Goal: Task Accomplishment & Management: Complete application form

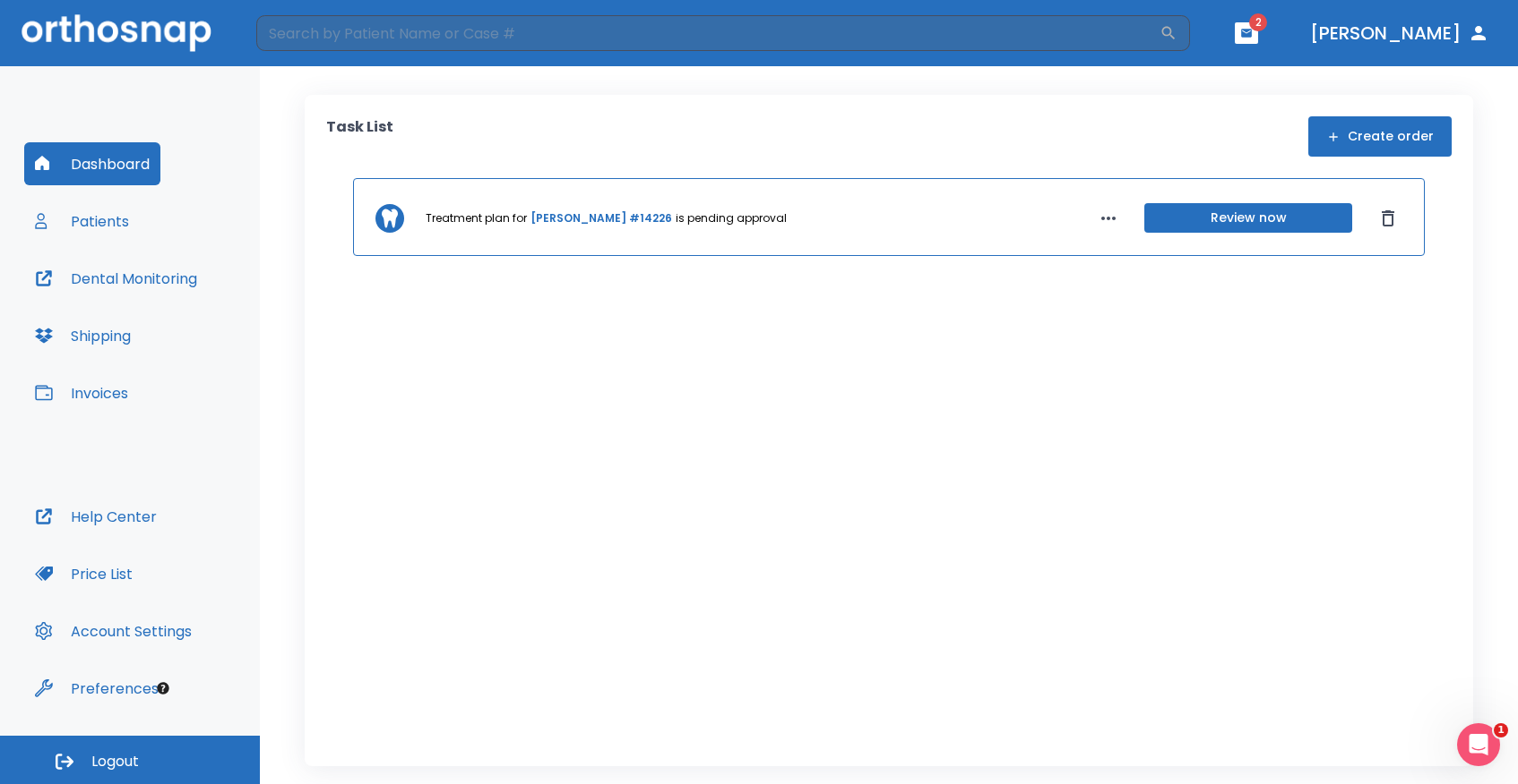
click at [1420, 135] on button "Create order" at bounding box center [1380, 136] width 143 height 41
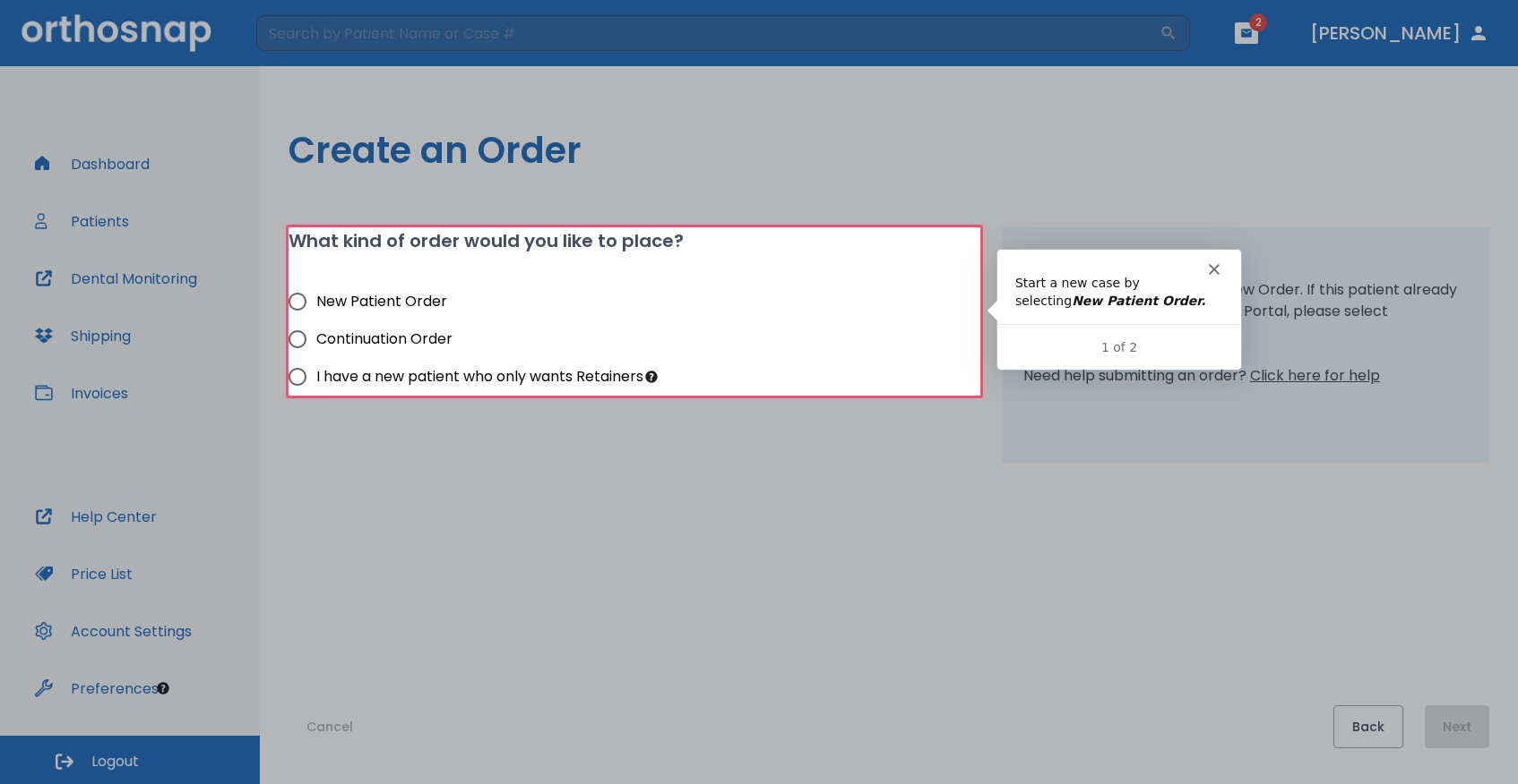
click at [300, 304] on input "New Patient Order" at bounding box center [297, 302] width 38 height 38
radio input "true"
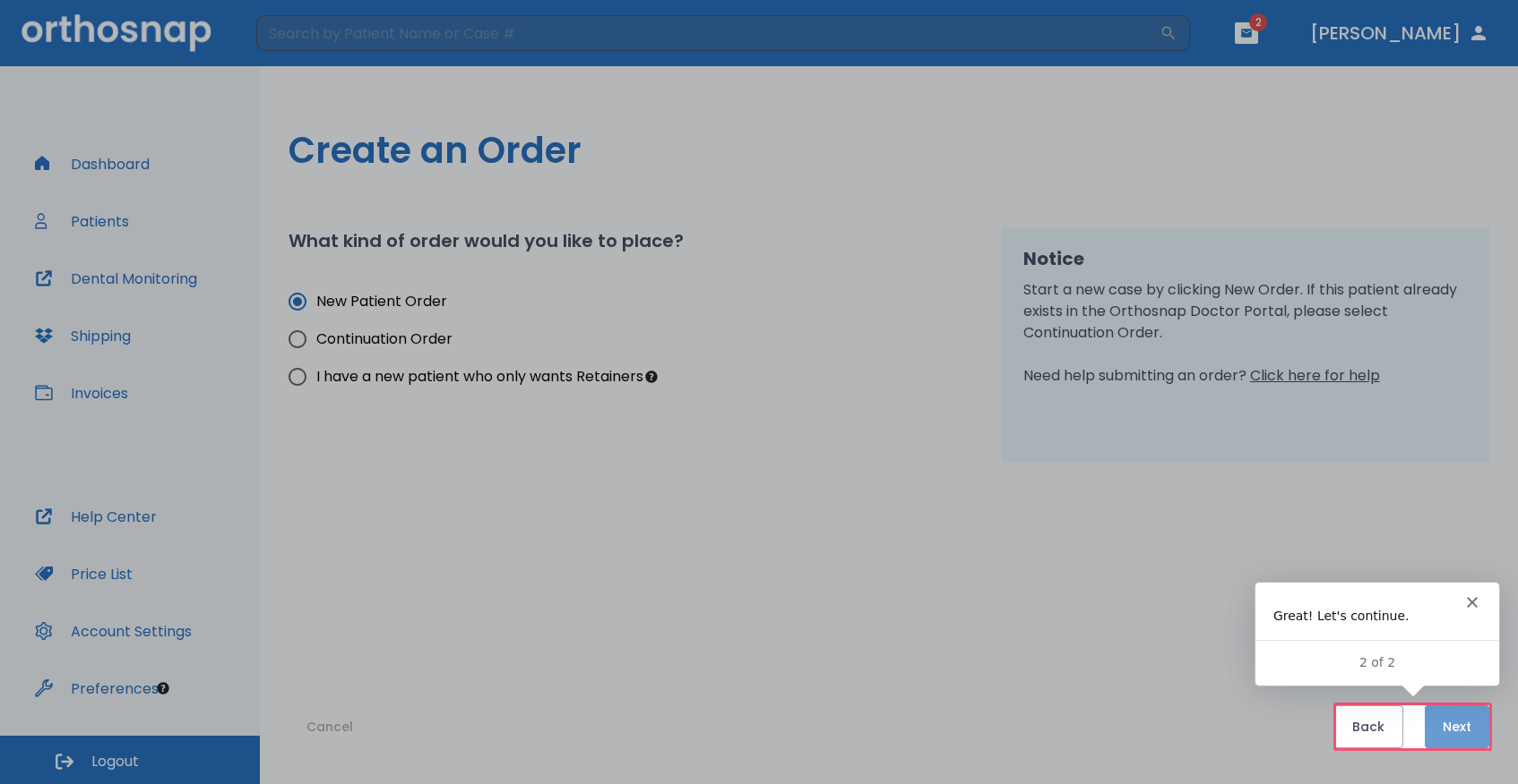
click at [1474, 732] on button "Next" at bounding box center [1456, 726] width 65 height 43
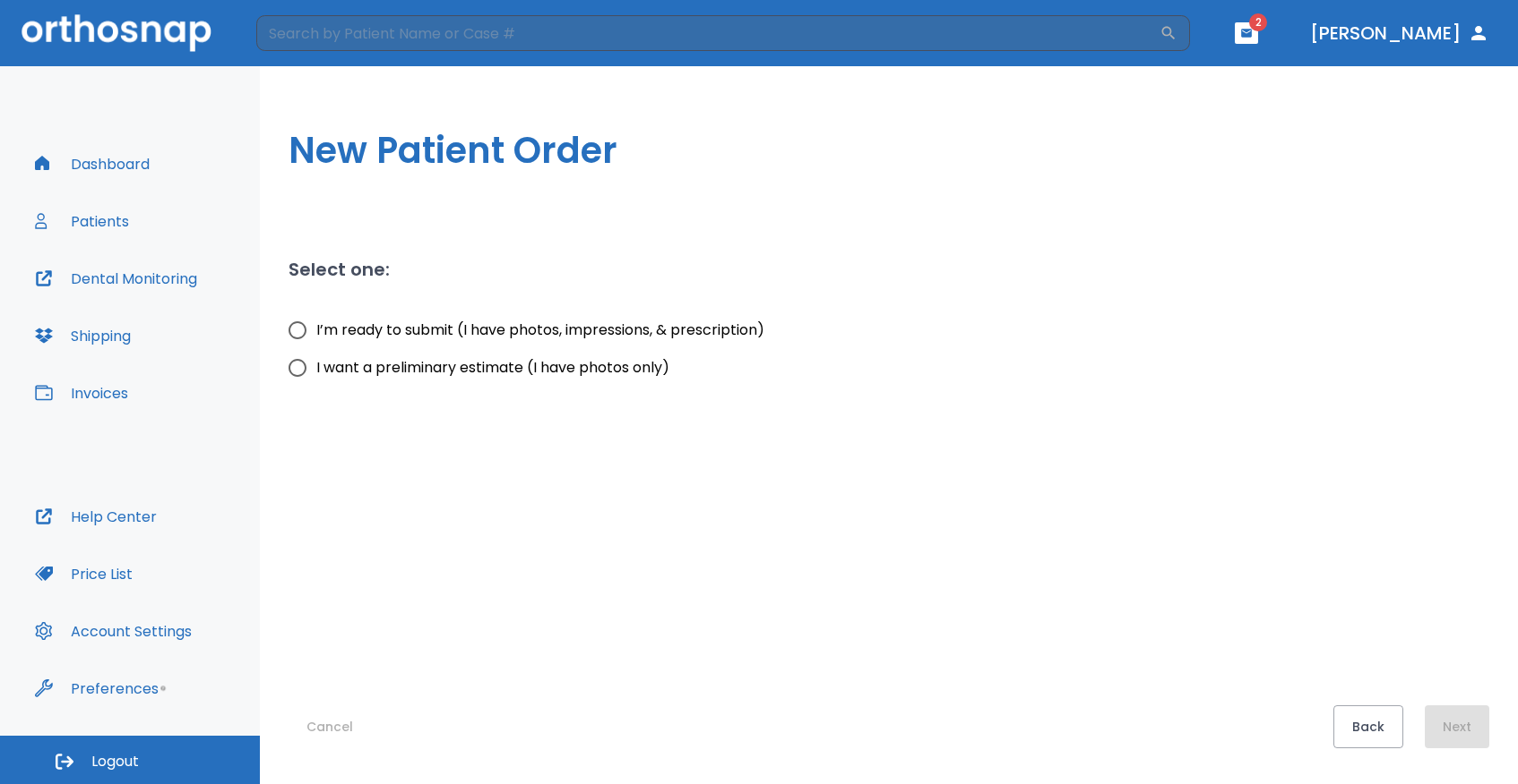
click at [302, 331] on input "I’m ready to submit (I have photos, impressions, & prescription)" at bounding box center [297, 331] width 38 height 38
radio input "true"
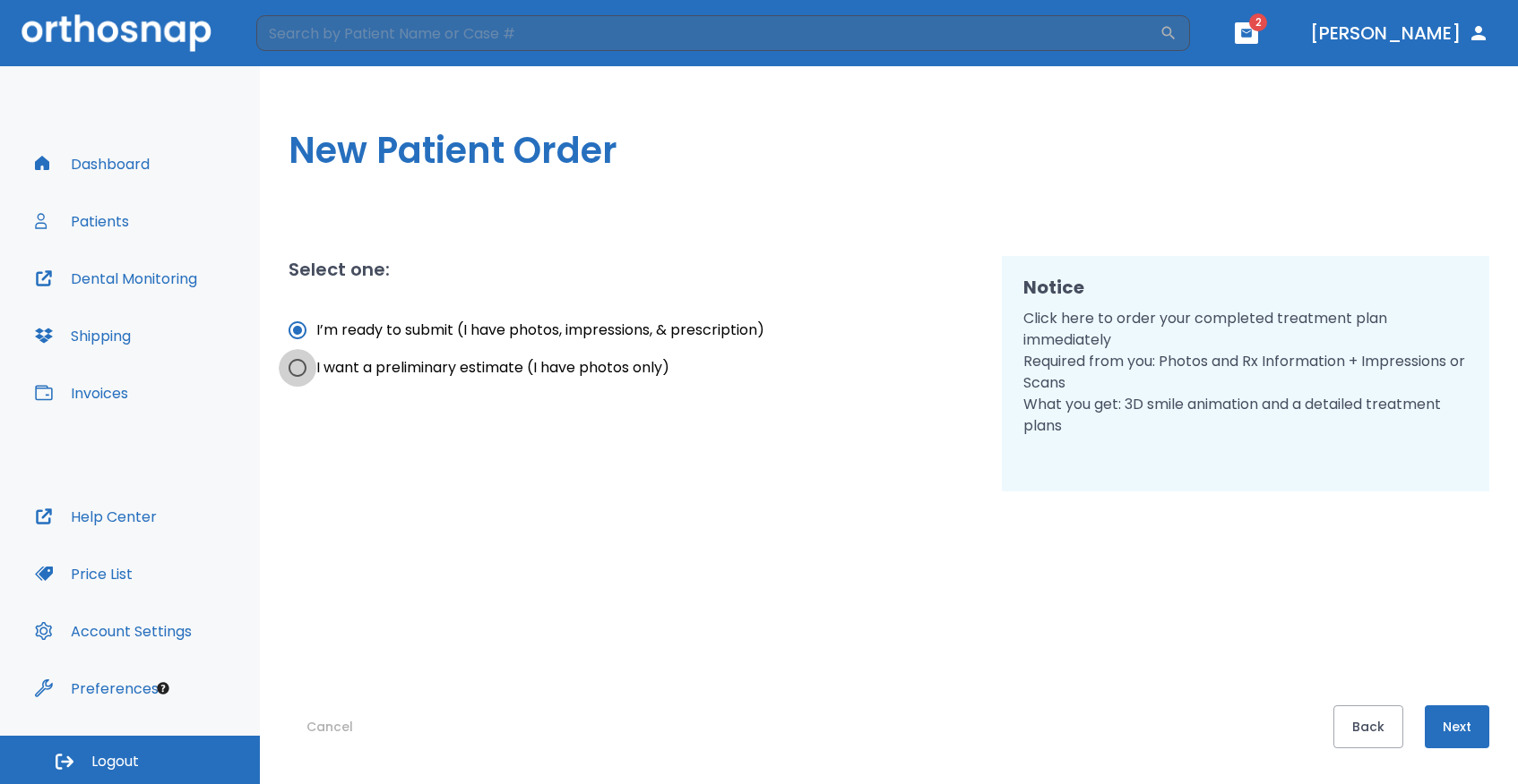
click at [299, 369] on input "I want a preliminary estimate (I have photos only)" at bounding box center [297, 368] width 38 height 38
radio input "true"
